Goal: Information Seeking & Learning: Learn about a topic

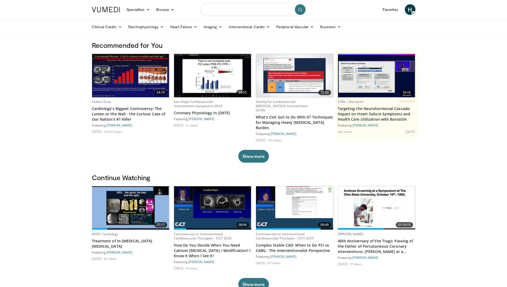
click at [227, 13] on input "Search topics, interventions" at bounding box center [253, 9] width 106 height 13
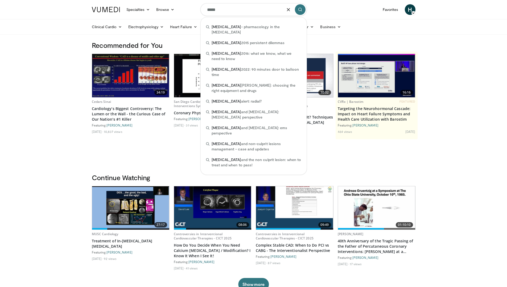
type input "*****"
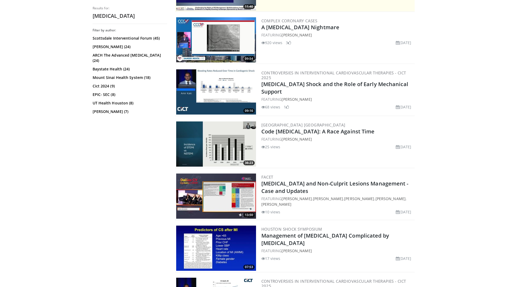
scroll to position [160, 0]
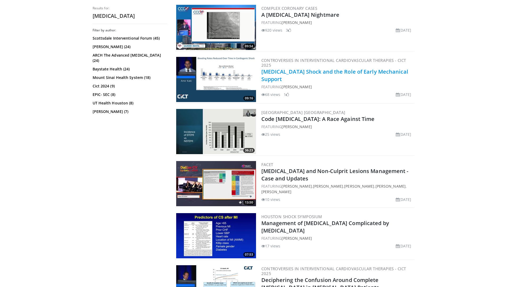
click at [286, 70] on link "[MEDICAL_DATA] Shock and the Role of Early Mechanical Support" at bounding box center [334, 75] width 147 height 15
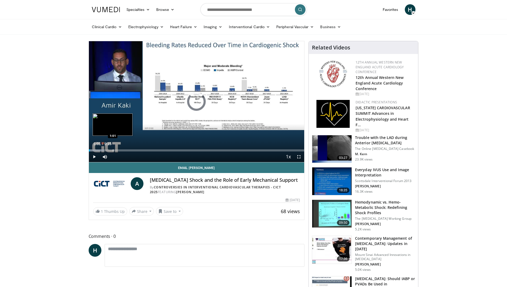
click at [113, 150] on div "Progress Bar" at bounding box center [113, 151] width 1 height 2
click at [104, 149] on div "Loaded : 23.19% 0:40 0:40" at bounding box center [197, 149] width 216 height 5
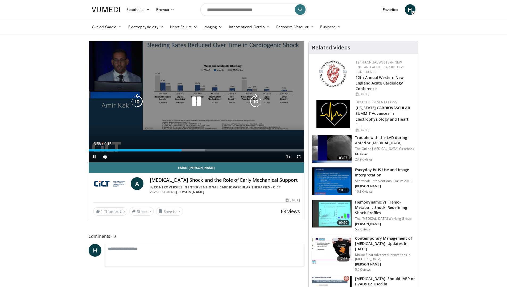
click at [197, 109] on icon "Video Player" at bounding box center [196, 101] width 15 height 15
click at [199, 110] on div "10 seconds Tap to unmute" at bounding box center [197, 101] width 216 height 121
click at [196, 64] on div "10 seconds Tap to unmute" at bounding box center [197, 101] width 216 height 121
click at [167, 106] on div "Video Player" at bounding box center [196, 101] width 129 height 11
click at [188, 99] on div "Video Player" at bounding box center [196, 101] width 129 height 11
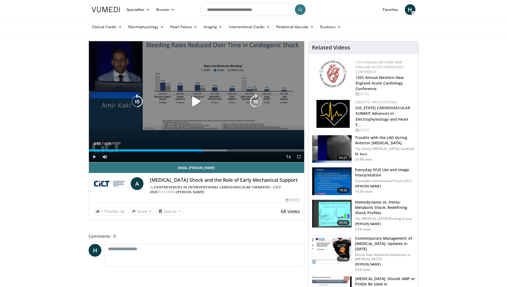
click at [200, 102] on icon "Video Player" at bounding box center [196, 101] width 15 height 15
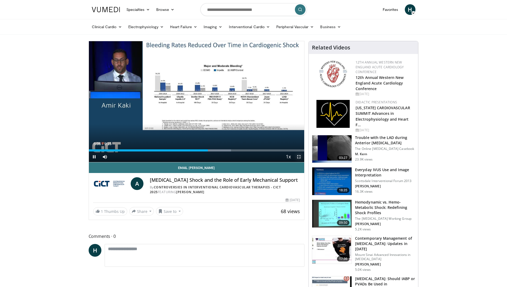
click at [298, 156] on span "Video Player" at bounding box center [299, 157] width 11 height 11
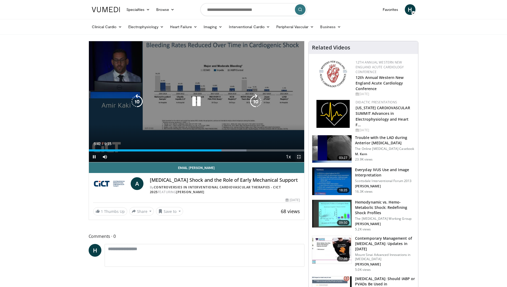
click at [299, 158] on span "Video Player" at bounding box center [299, 157] width 11 height 11
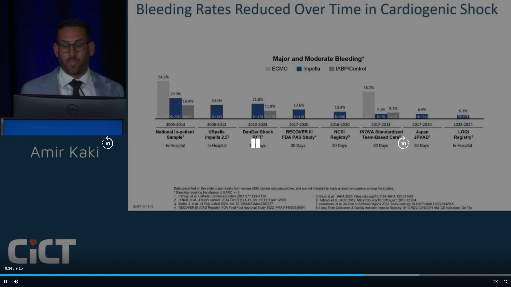
click at [210, 73] on div "10 seconds Tap to unmute" at bounding box center [255, 143] width 511 height 287
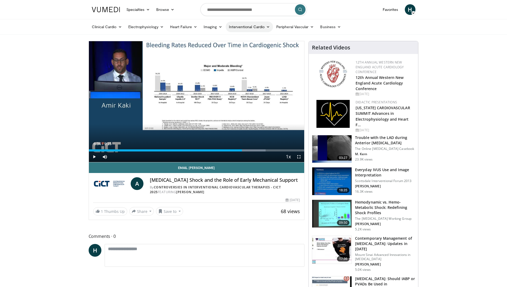
click at [269, 30] on link "Interventional Cardio" at bounding box center [250, 27] width 48 height 11
click at [238, 40] on link "Coronary" at bounding box center [257, 39] width 63 height 9
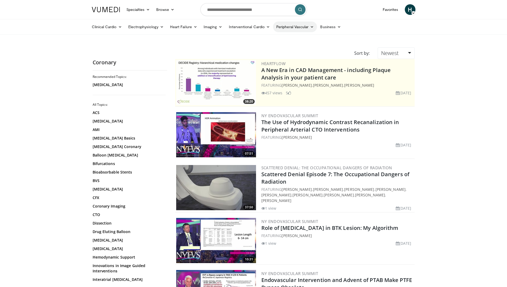
click at [312, 32] on link "Peripheral Vascular" at bounding box center [295, 27] width 44 height 11
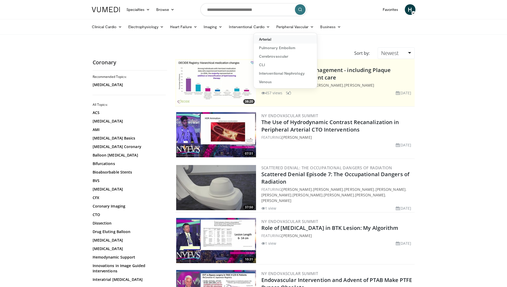
click at [268, 40] on link "Arterial" at bounding box center [285, 39] width 63 height 9
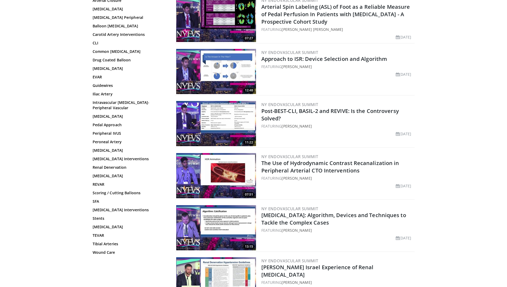
scroll to position [1195, 0]
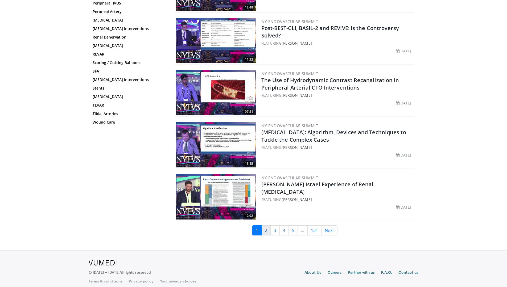
click at [266, 226] on link "2" at bounding box center [265, 231] width 9 height 10
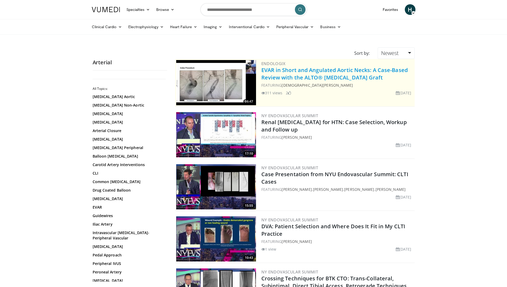
click at [337, 70] on link "EVAR in Short and Angulated Aortic Necks: A Case-Based Review with the ALTO® St…" at bounding box center [334, 74] width 146 height 15
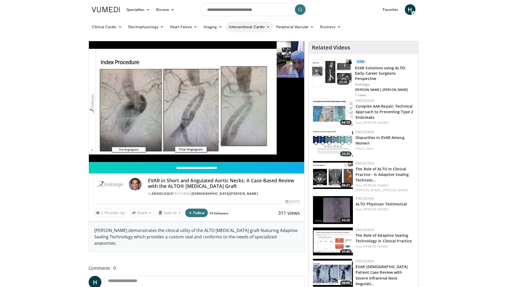
click at [265, 26] on link "Interventional Cardio" at bounding box center [250, 27] width 48 height 11
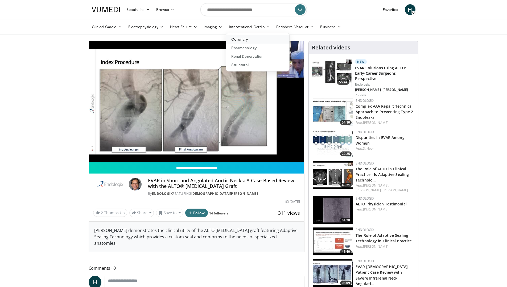
click at [246, 38] on link "Coronary" at bounding box center [257, 39] width 63 height 9
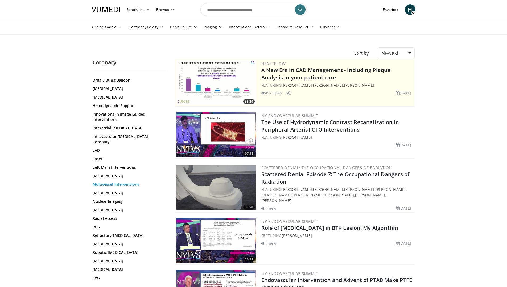
scroll to position [171, 0]
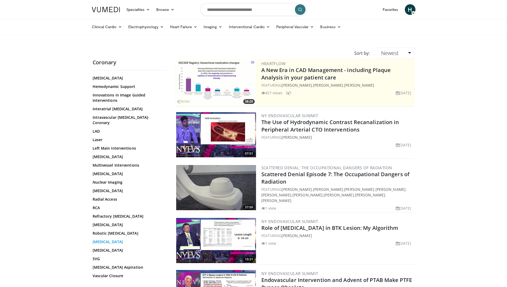
click at [102, 240] on link "[MEDICAL_DATA]" at bounding box center [129, 242] width 72 height 5
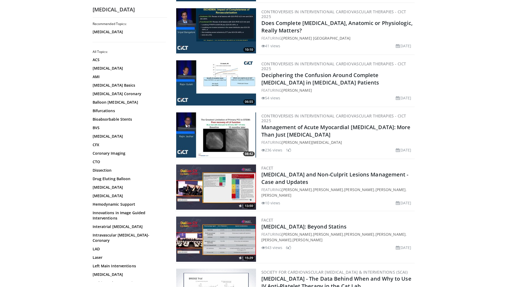
scroll to position [213, 0]
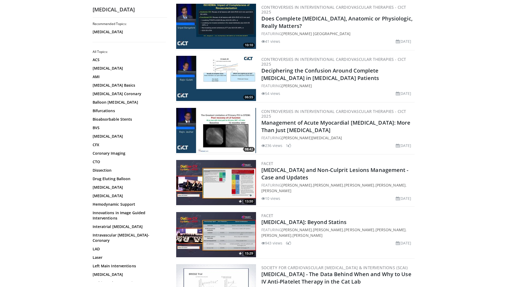
click at [225, 127] on img at bounding box center [216, 130] width 80 height 45
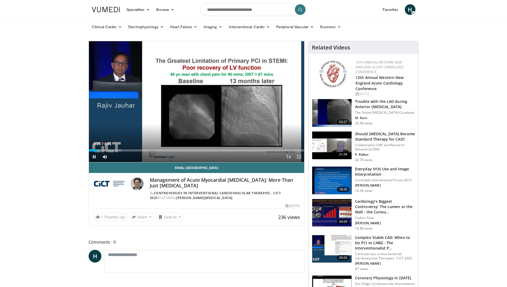
click at [300, 157] on span "Video Player" at bounding box center [299, 157] width 11 height 11
click at [300, 156] on span "Video Player" at bounding box center [299, 157] width 11 height 11
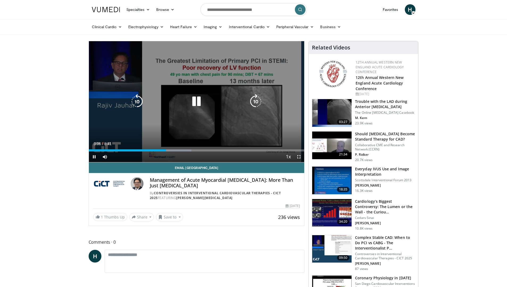
drag, startPoint x: 201, startPoint y: 94, endPoint x: 139, endPoint y: 61, distance: 70.7
click at [195, 89] on div "10 seconds Tap to unmute" at bounding box center [197, 101] width 216 height 121
